Goal: Information Seeking & Learning: Learn about a topic

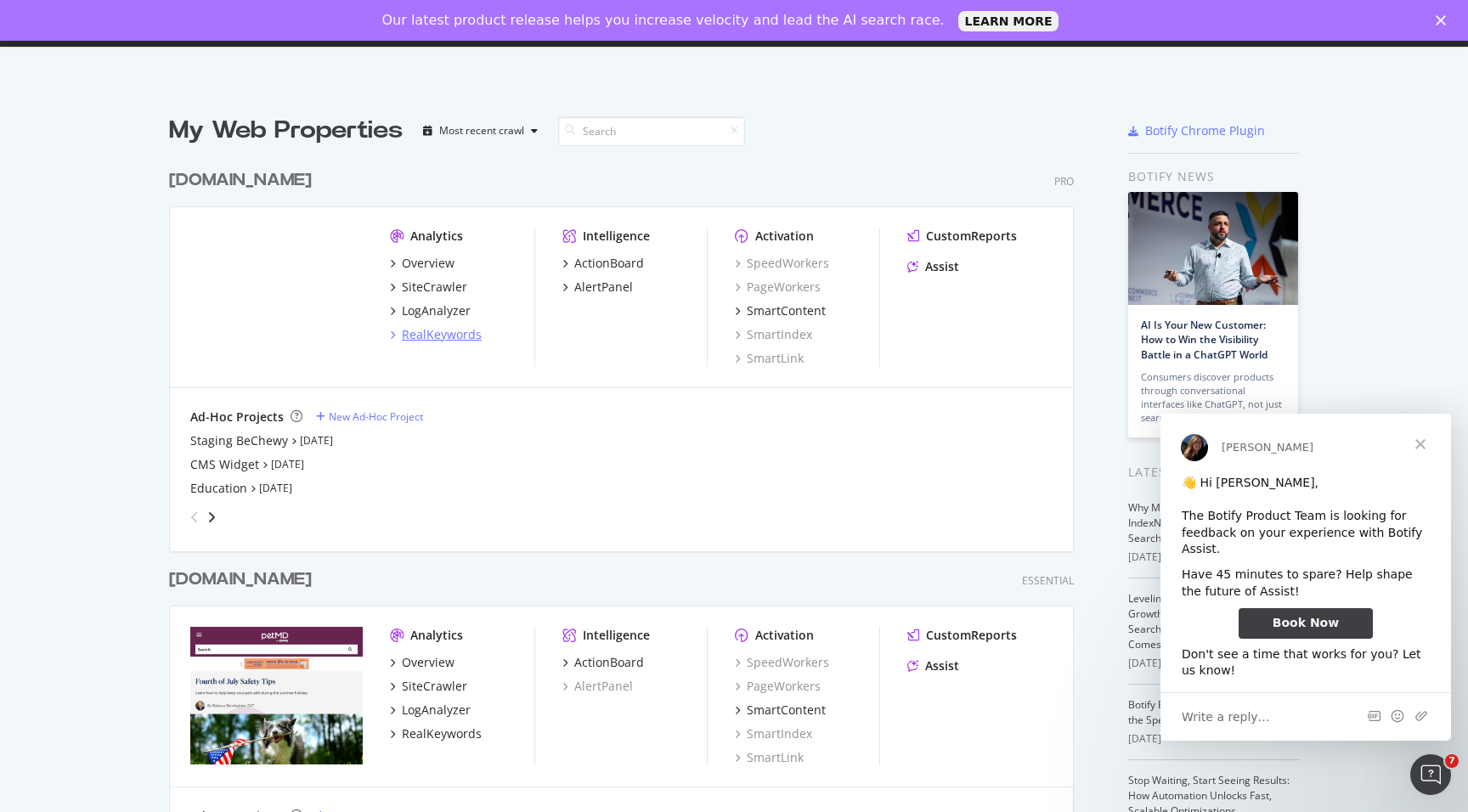
click at [398, 340] on div "RealKeywords" at bounding box center [436, 335] width 91 height 17
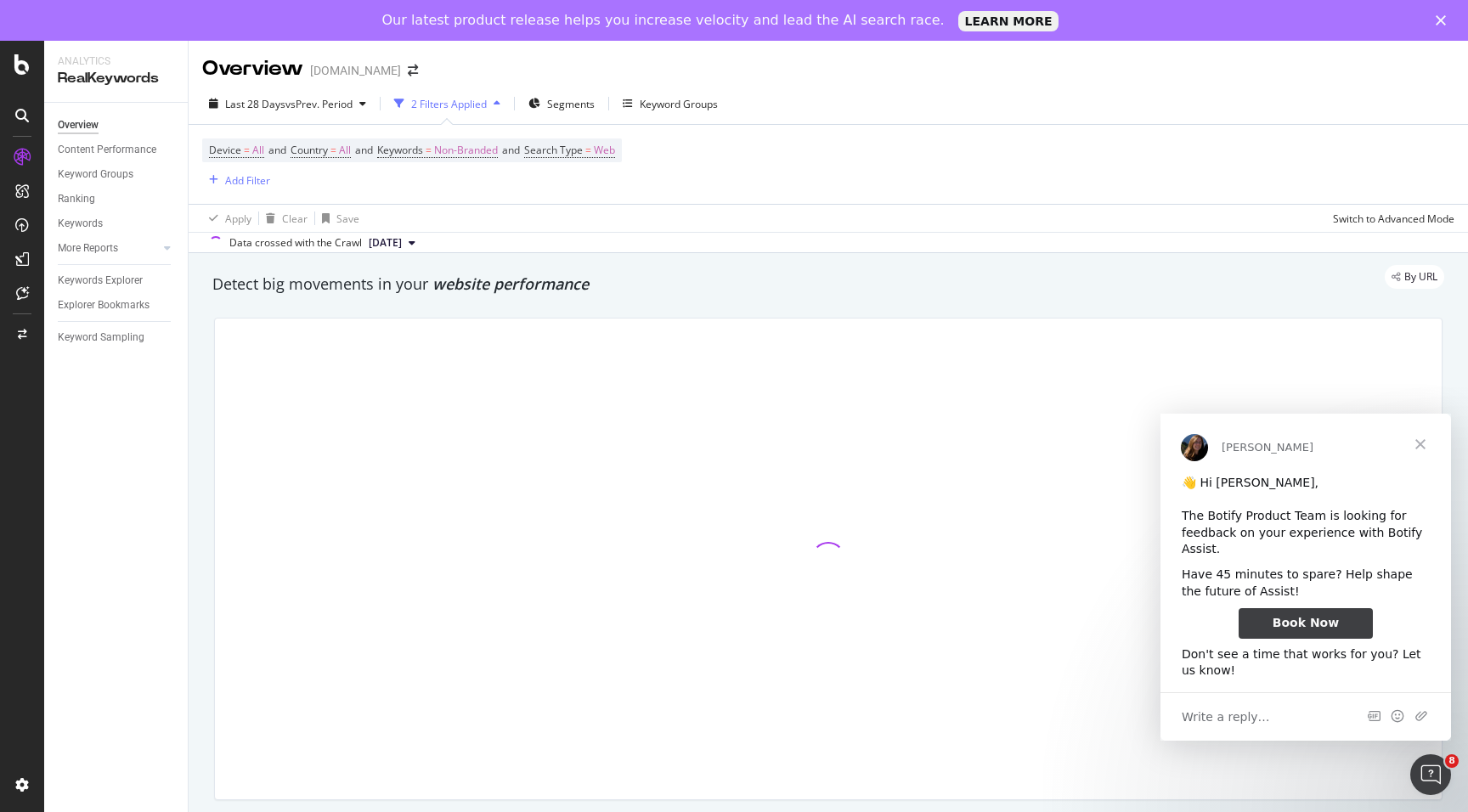
click at [473, 101] on div "2 Filters Applied" at bounding box center [449, 103] width 76 height 14
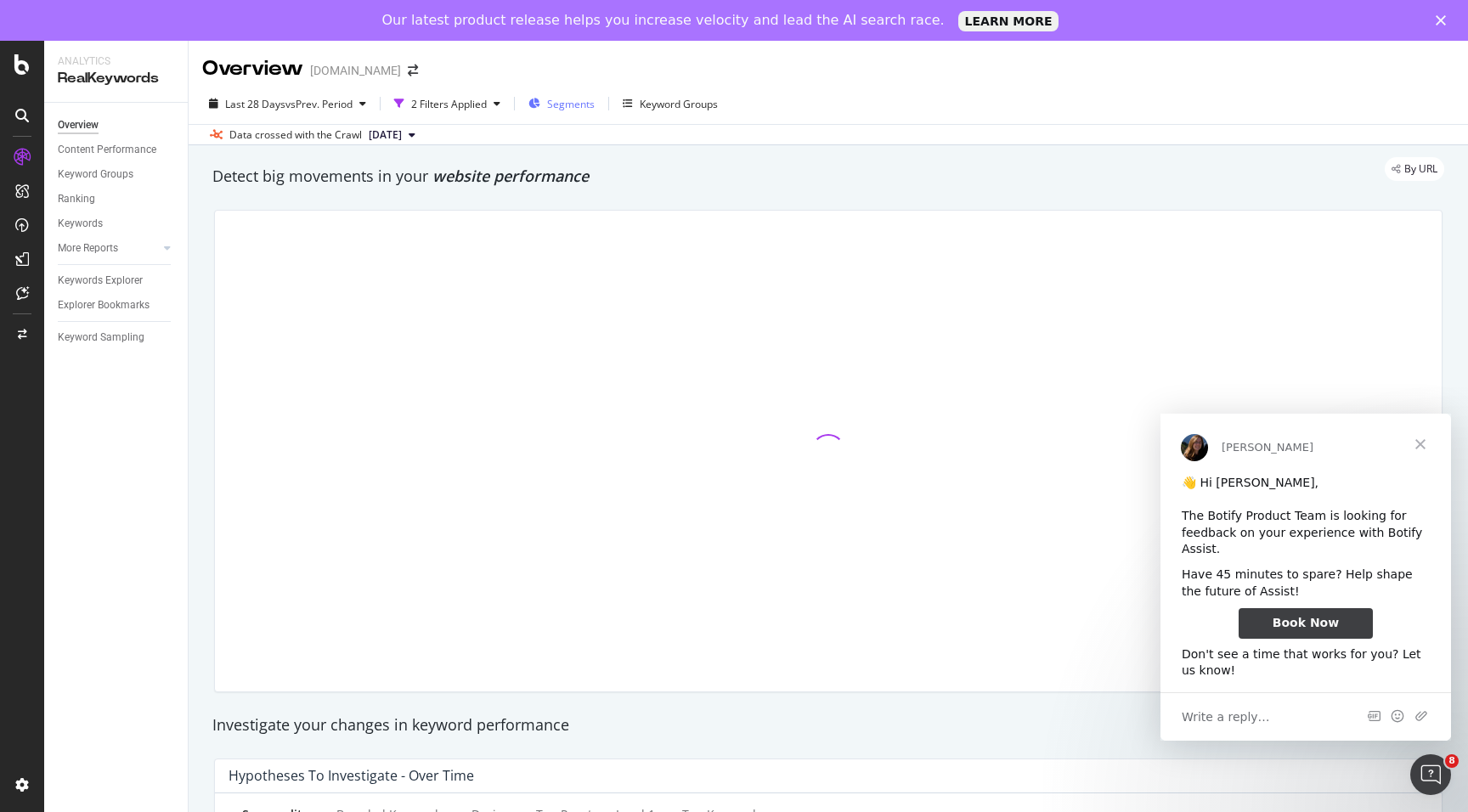
click at [589, 103] on span "Segments" at bounding box center [571, 103] width 48 height 14
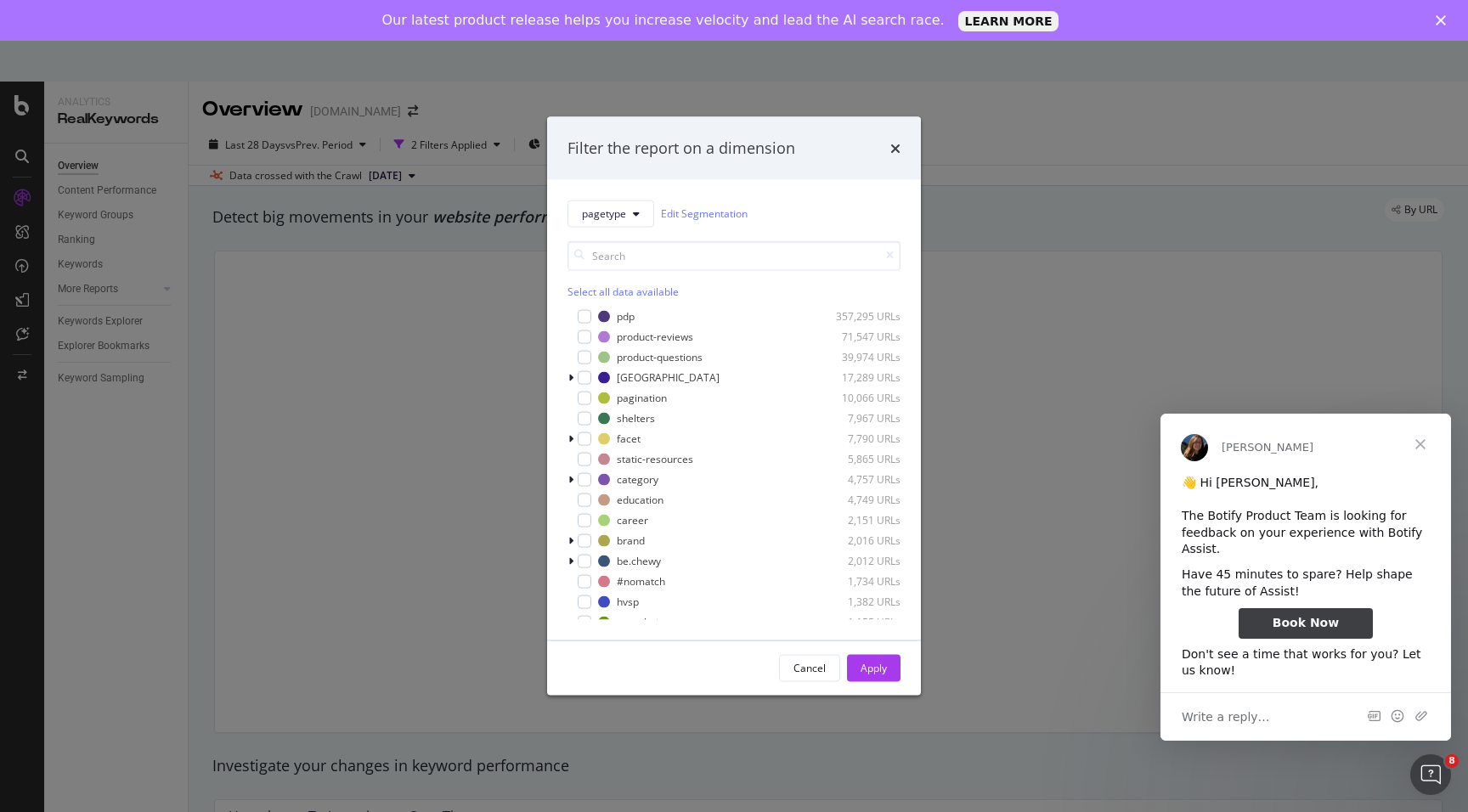
scroll to position [6, 0]
click at [587, 500] on div "modal" at bounding box center [584, 496] width 14 height 14
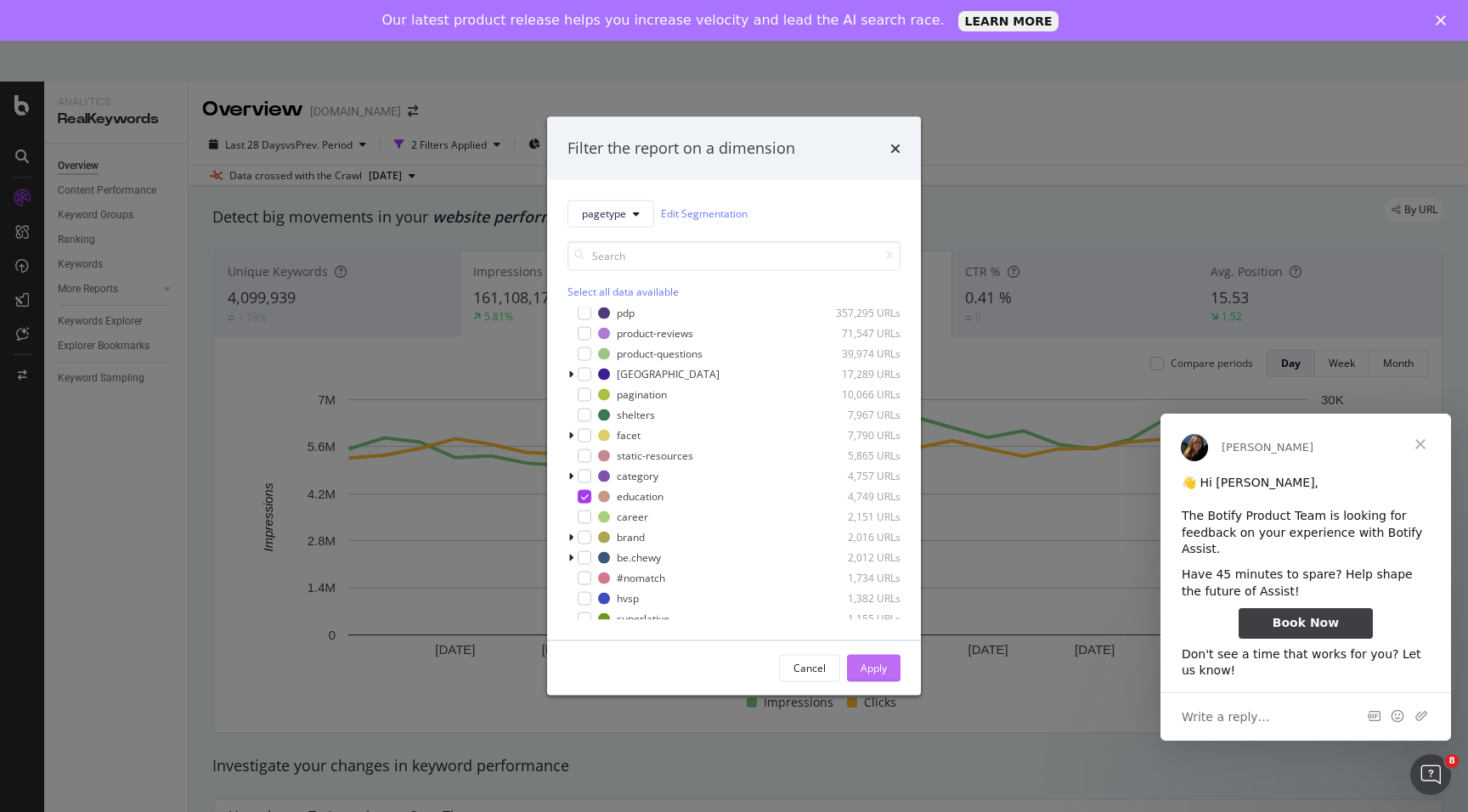
click at [874, 663] on div "Apply" at bounding box center [874, 667] width 26 height 14
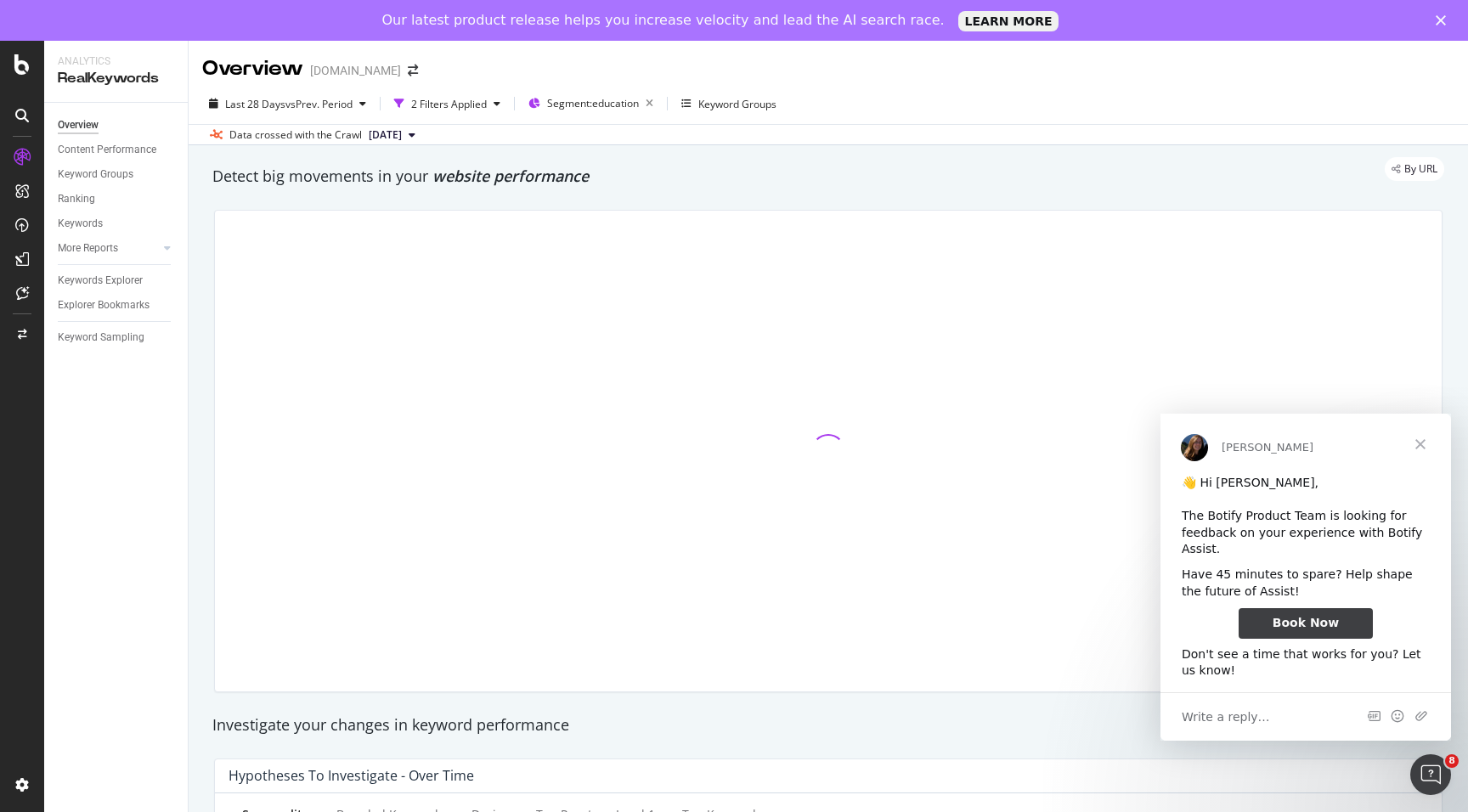
click at [1420, 443] on span "Close" at bounding box center [1420, 445] width 62 height 62
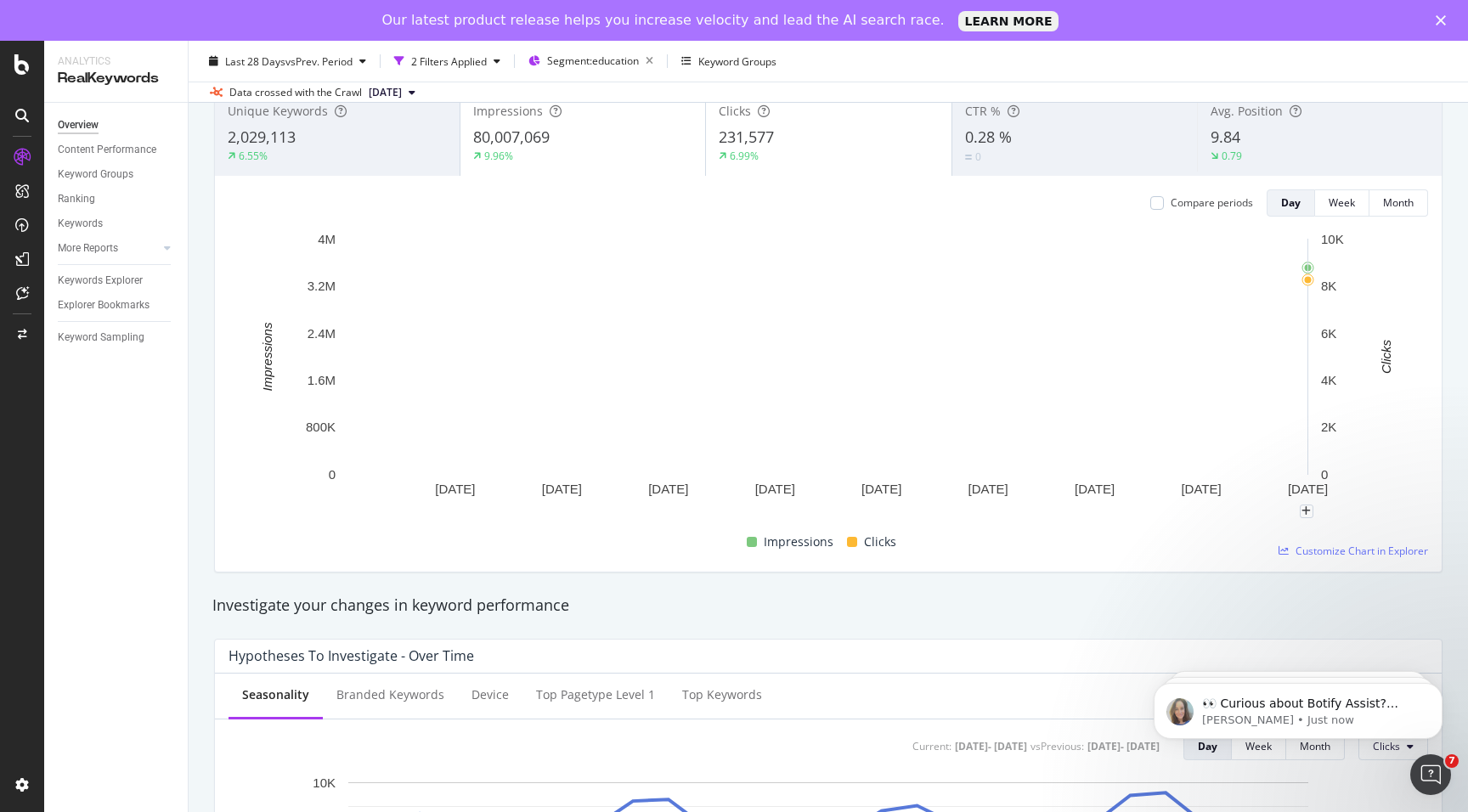
scroll to position [57, 0]
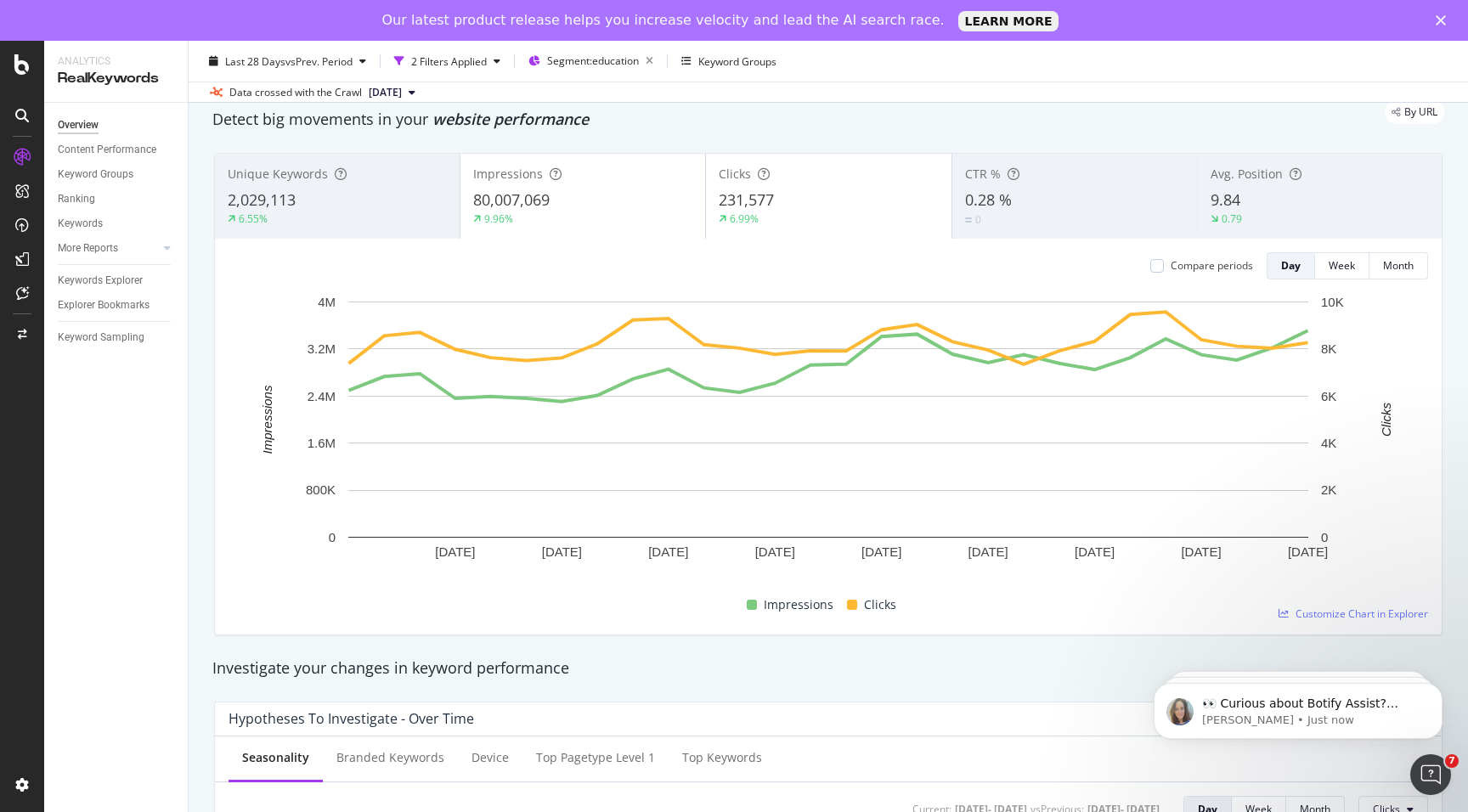
click at [362, 196] on div "2,029,113" at bounding box center [337, 200] width 219 height 22
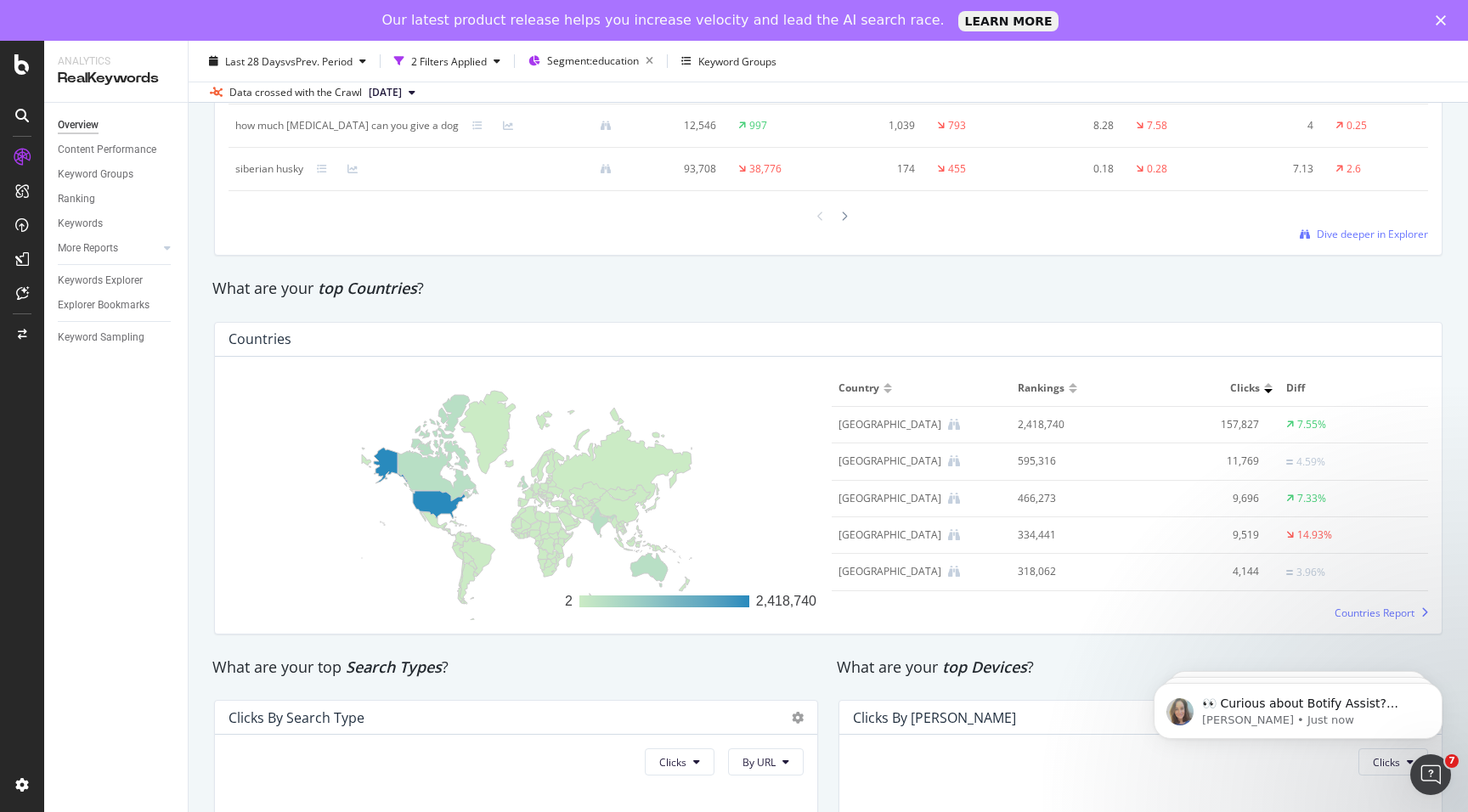
scroll to position [2005, 0]
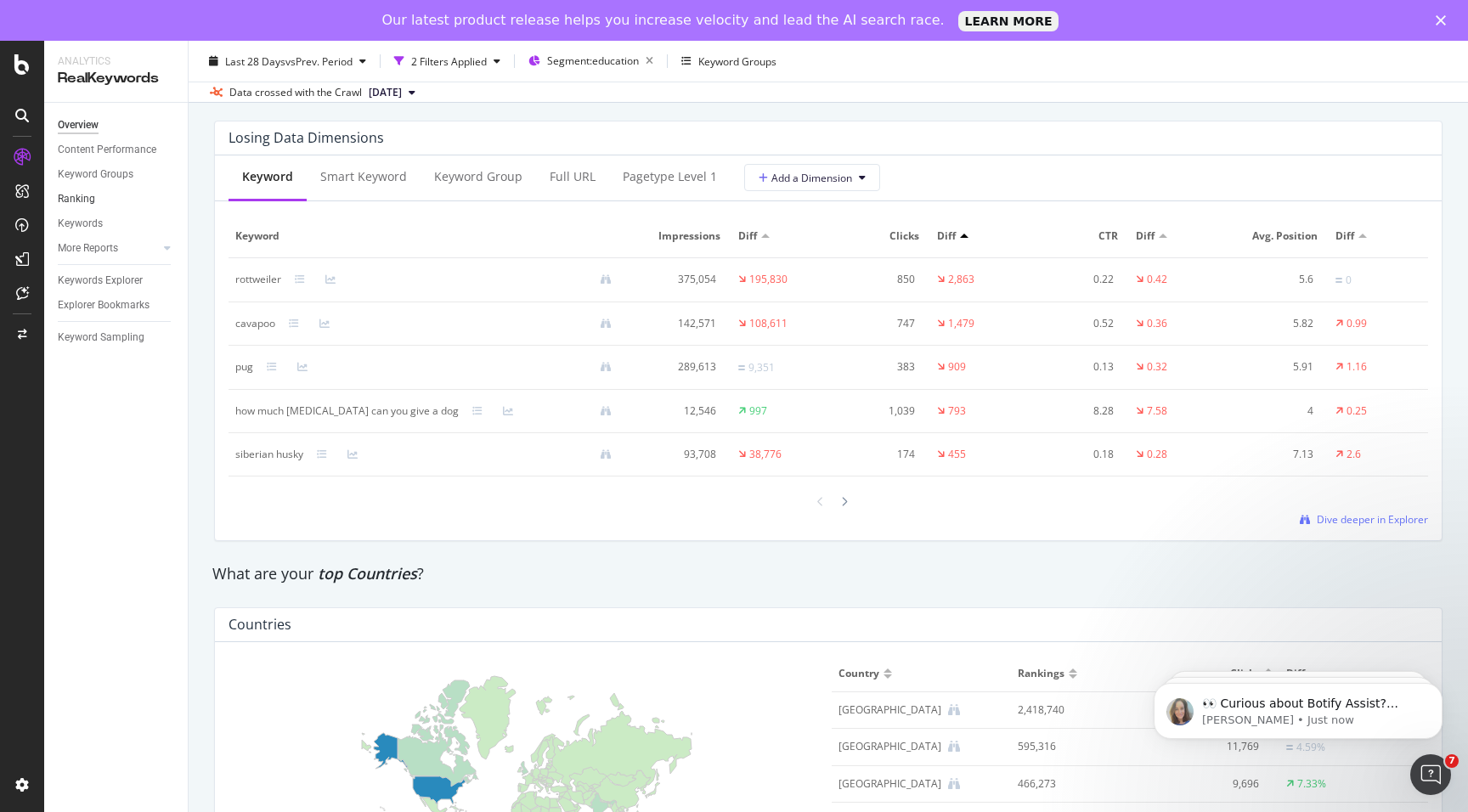
click at [108, 194] on link "Ranking" at bounding box center [117, 199] width 118 height 18
